Goal: Navigation & Orientation: Find specific page/section

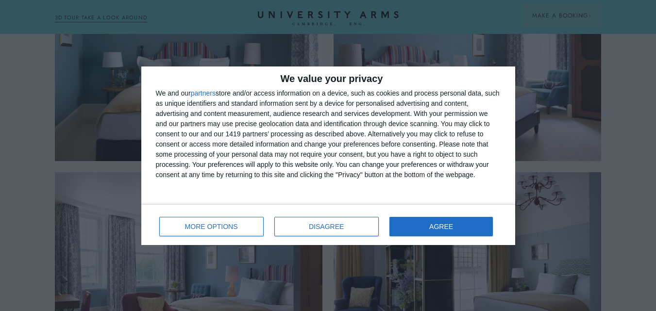
scroll to position [1215, 0]
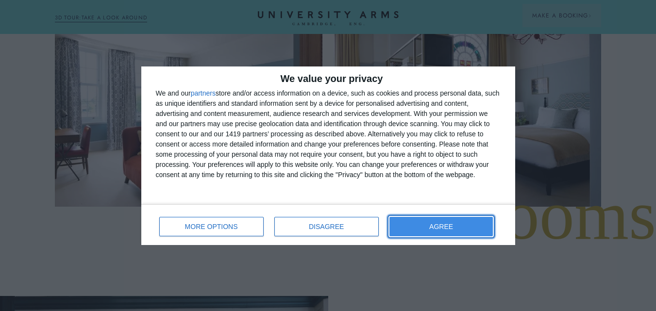
click at [439, 229] on span "AGREE" at bounding box center [442, 227] width 24 height 7
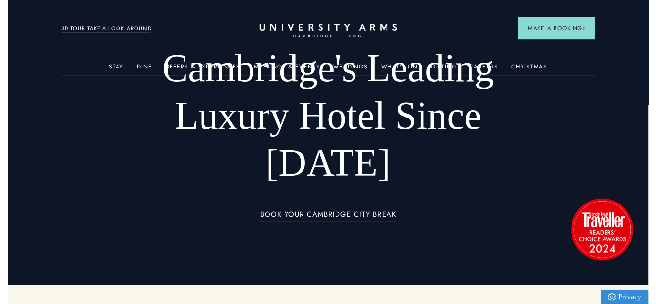
scroll to position [0, 0]
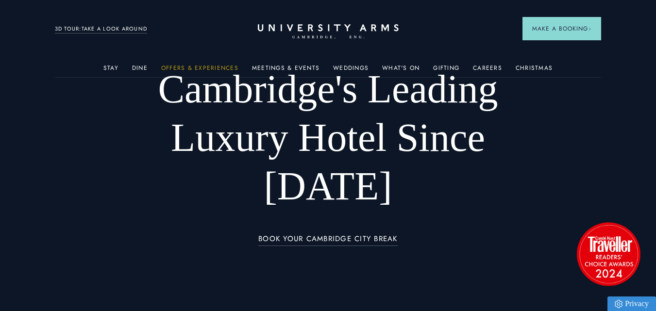
click at [192, 69] on link "Offers & Experiences" at bounding box center [199, 71] width 77 height 13
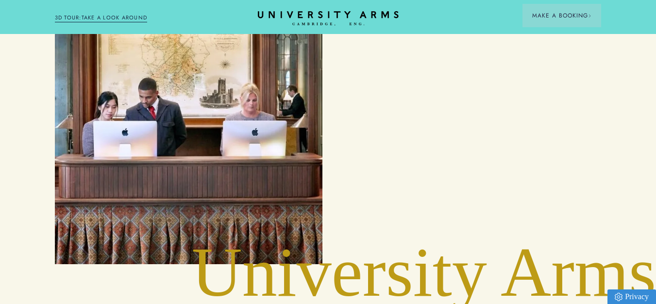
scroll to position [1701, 0]
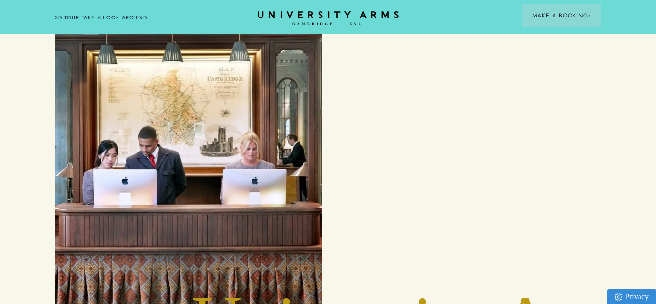
click at [192, 69] on div "Concierge Service" at bounding box center [188, 151] width 245 height 299
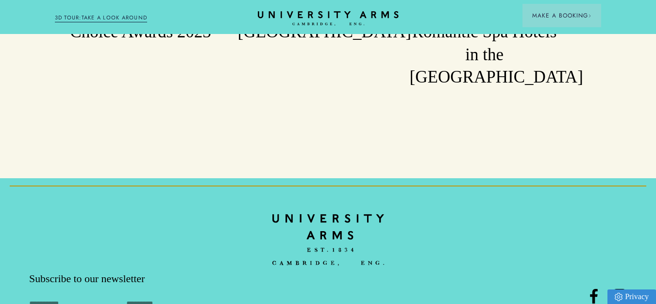
scroll to position [2444, 0]
